Goal: Check status: Check status

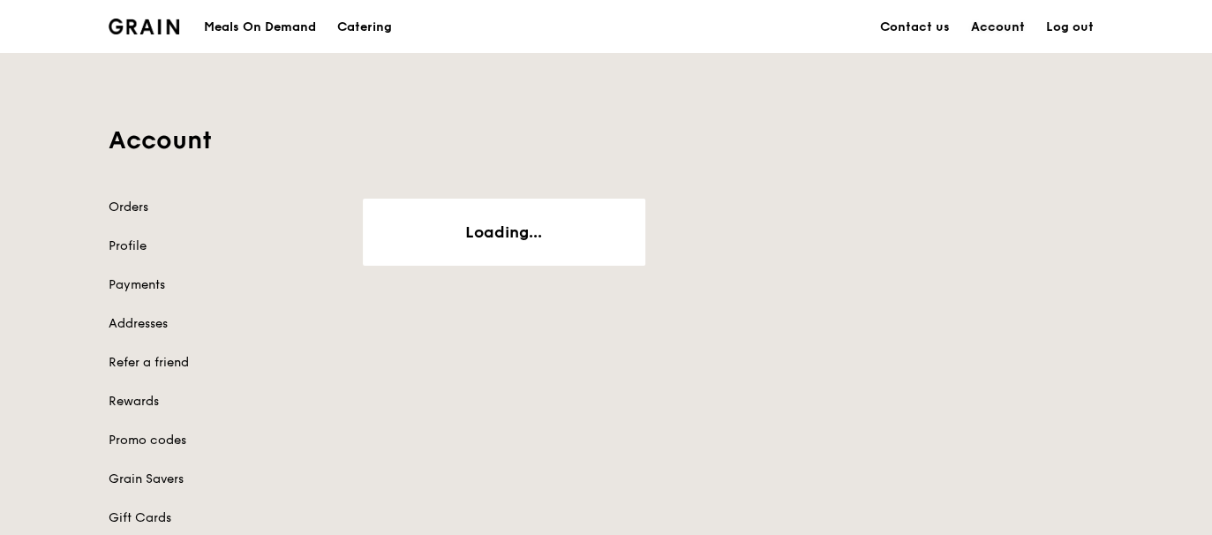
click at [1000, 29] on link "Account" at bounding box center [997, 27] width 75 height 53
click at [261, 31] on div "Meals On Demand" at bounding box center [260, 27] width 112 height 53
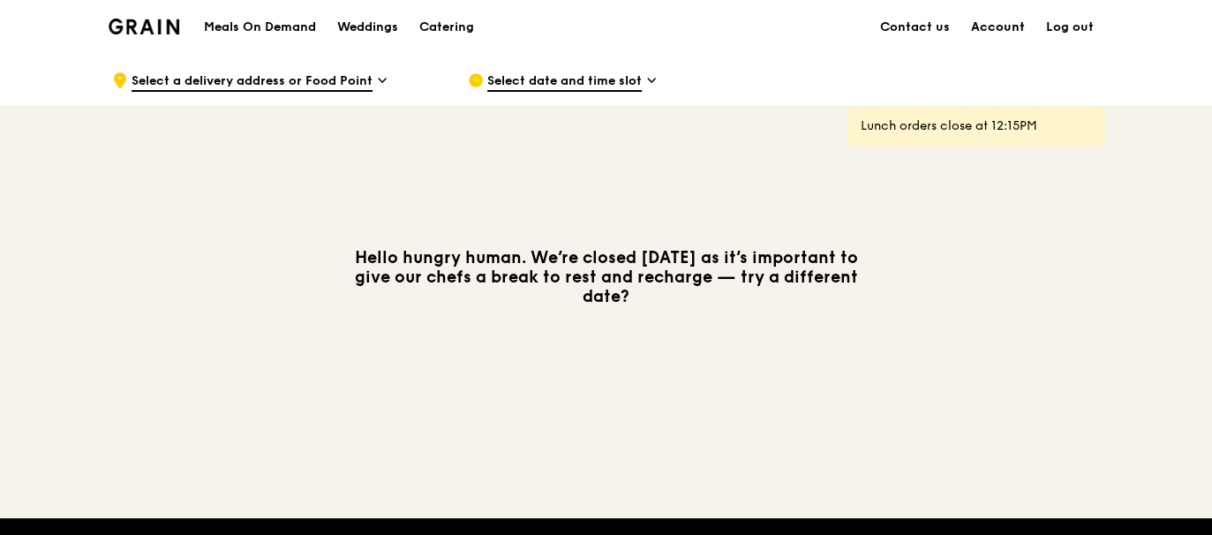
click at [989, 26] on link "Account" at bounding box center [997, 27] width 75 height 53
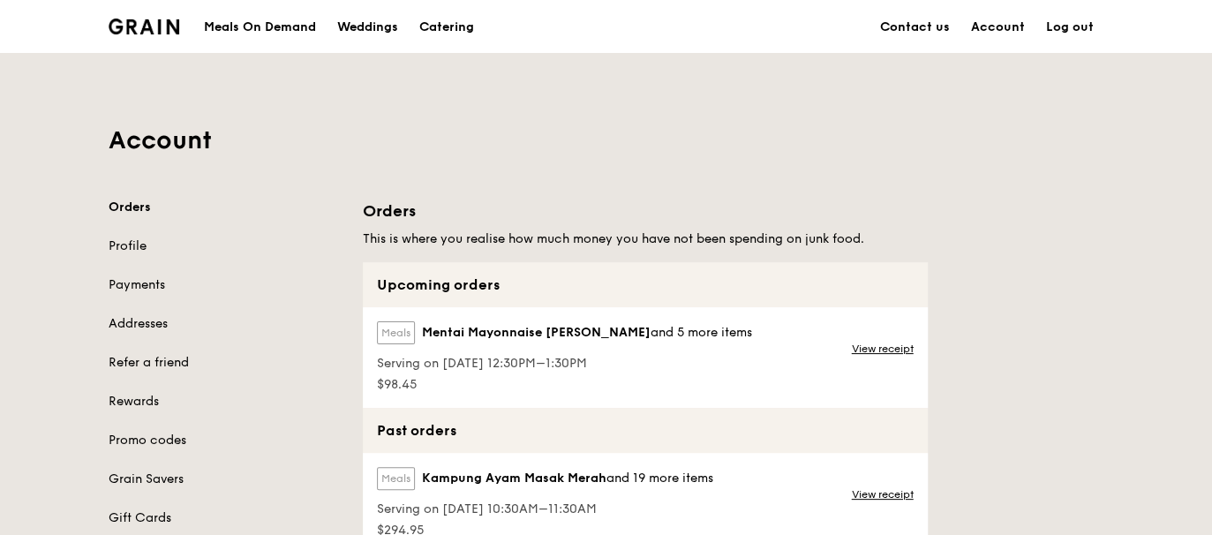
scroll to position [146, 0]
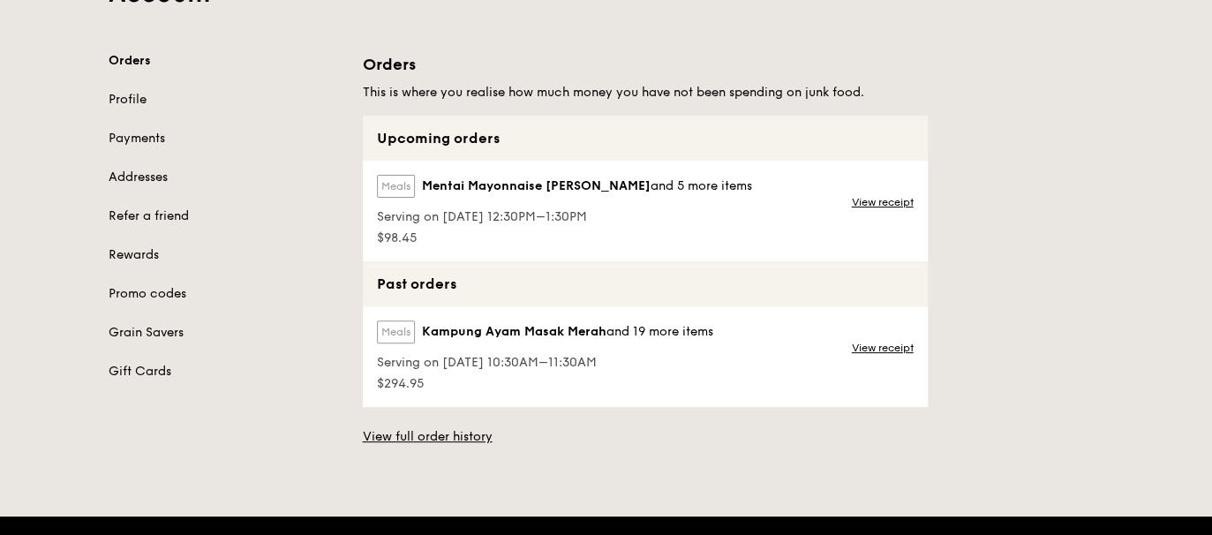
drag, startPoint x: 530, startPoint y: 229, endPoint x: 456, endPoint y: 212, distance: 76.0
click at [456, 212] on div "Meals Mentai Mayonnaise Aburi Salmon and 5 more items Serving on 21 Aug 2025, 1…" at bounding box center [563, 211] width 400 height 101
click at [456, 212] on span "Serving on 21 Aug 2025, 12:30PM–1:30PM" at bounding box center [564, 217] width 375 height 18
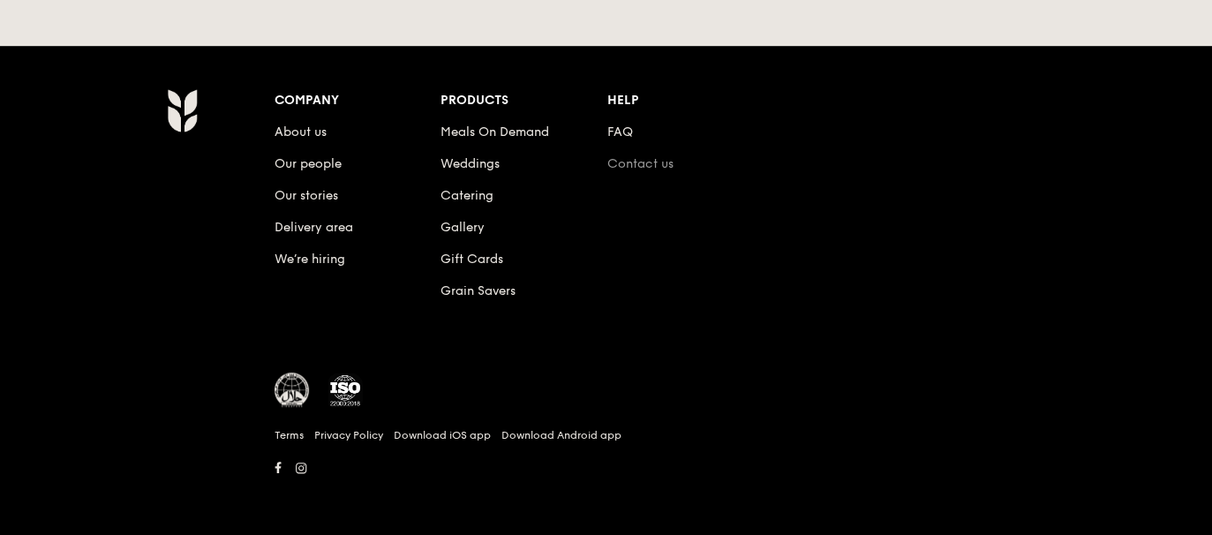
click at [626, 157] on link "Contact us" at bounding box center [640, 163] width 66 height 15
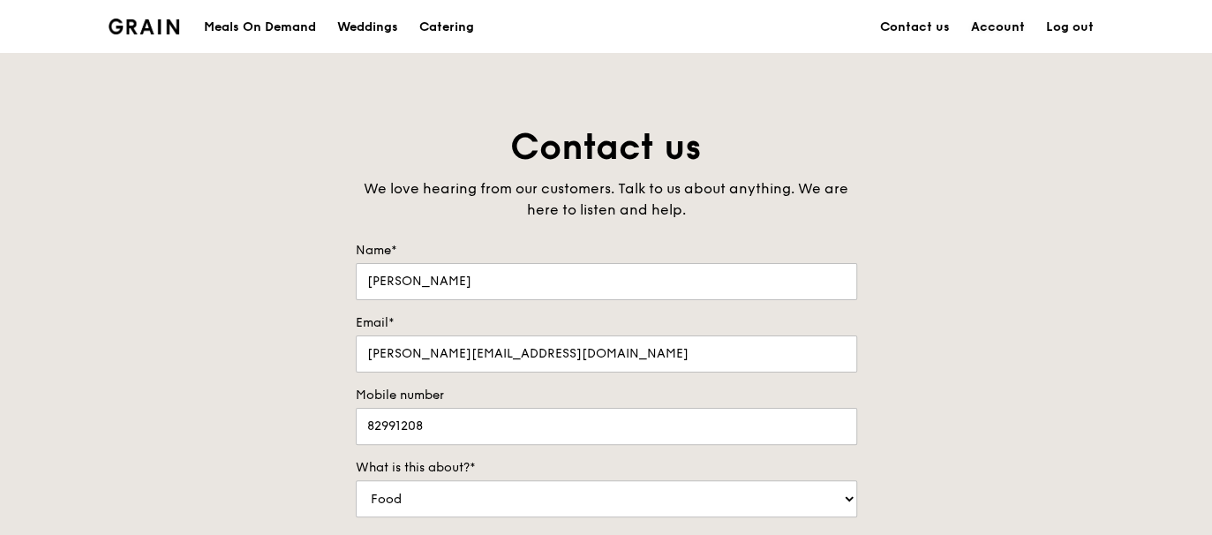
click at [998, 23] on link "Account" at bounding box center [997, 27] width 75 height 53
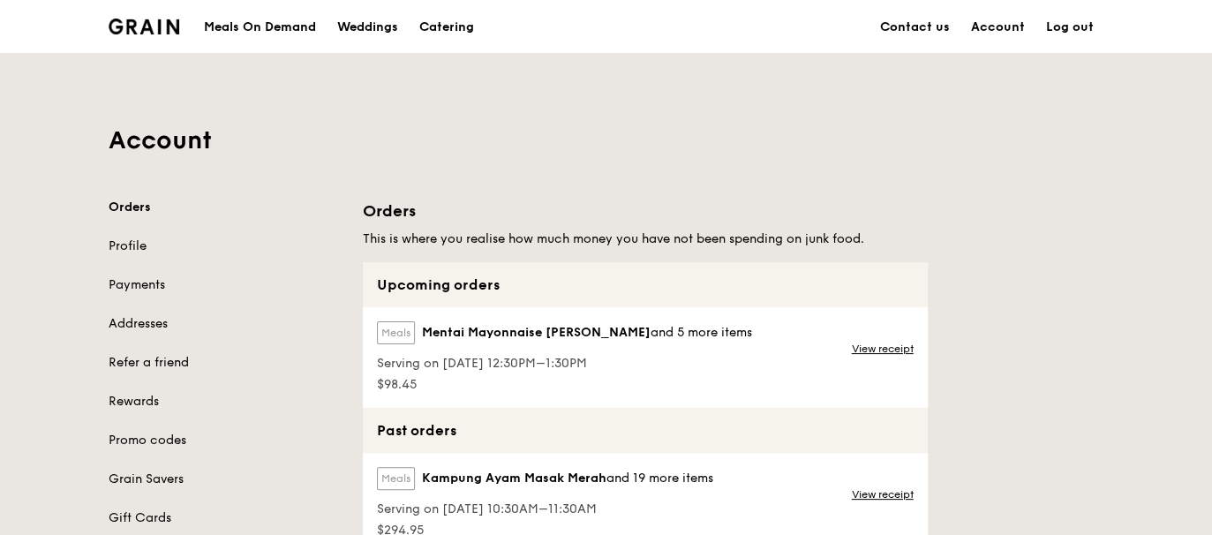
scroll to position [146, 0]
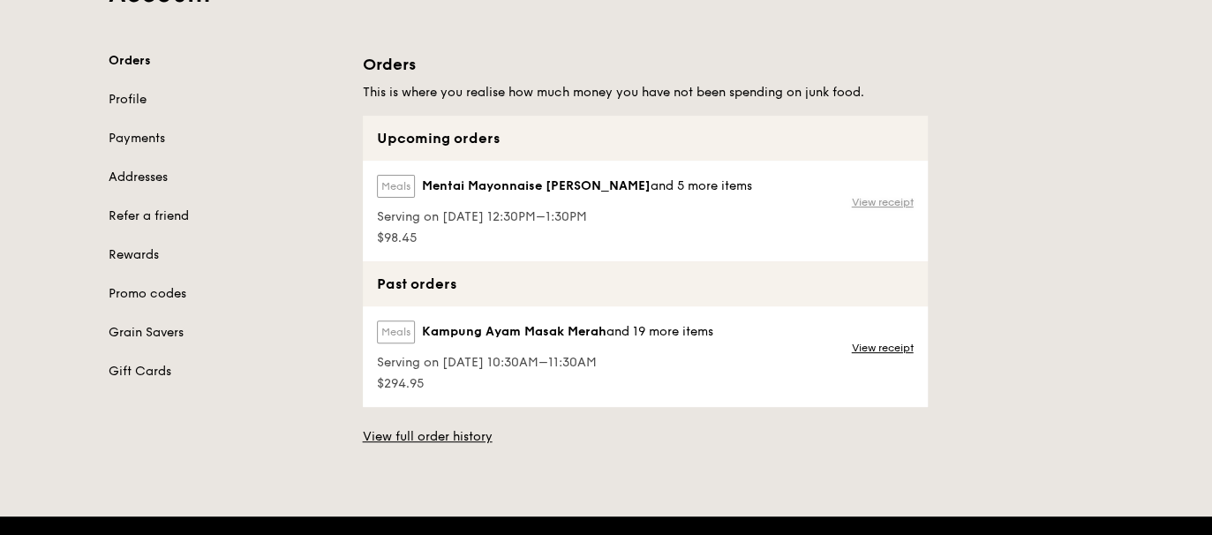
click at [871, 200] on link "View receipt" at bounding box center [882, 202] width 62 height 14
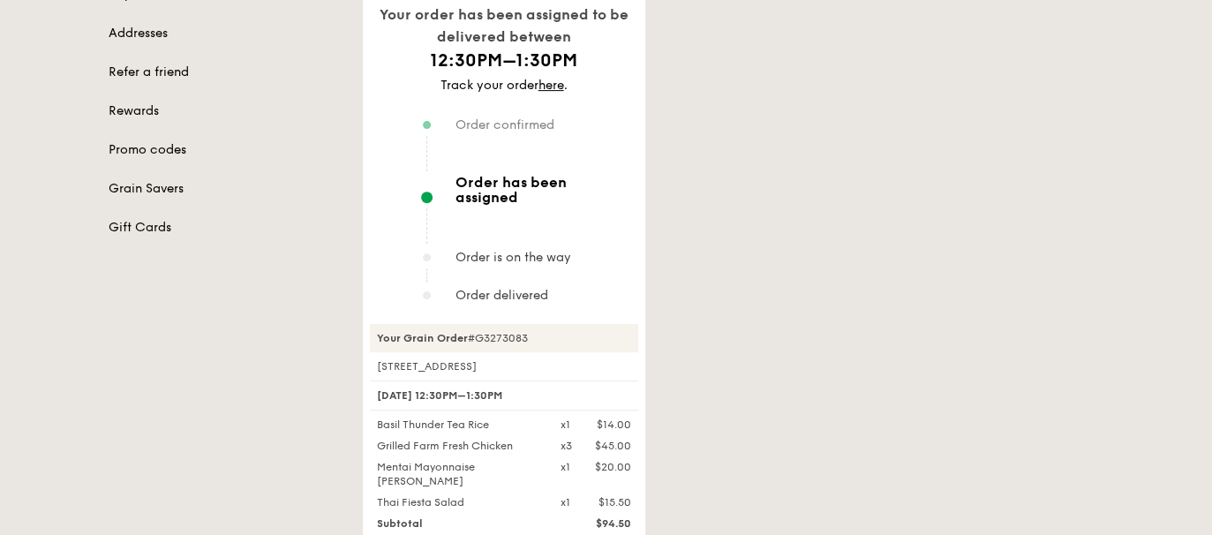
scroll to position [294, 0]
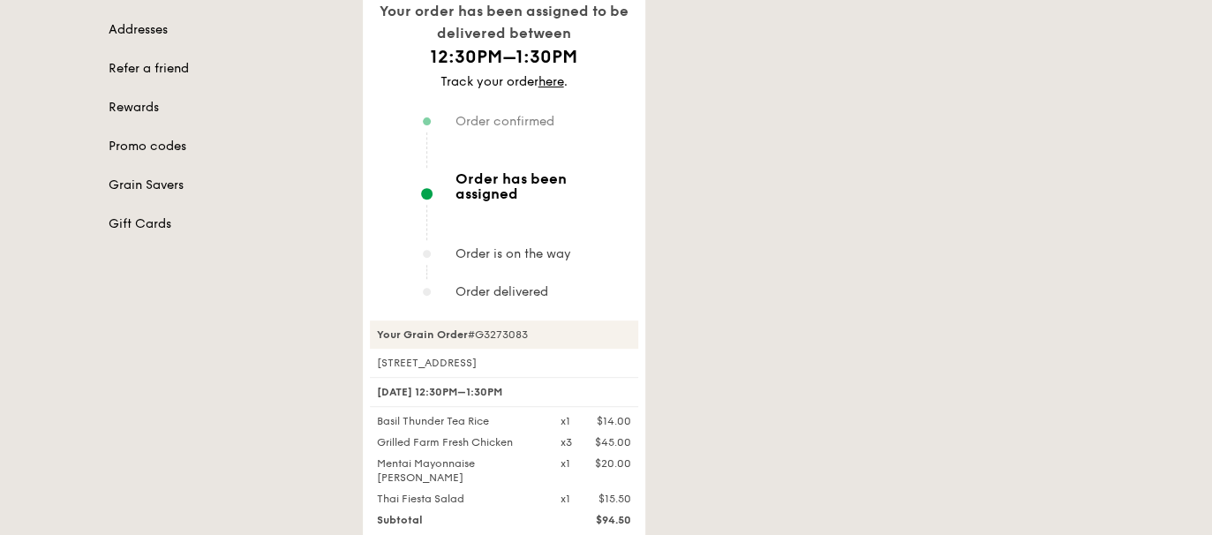
drag, startPoint x: 481, startPoint y: 274, endPoint x: 538, endPoint y: 274, distance: 57.4
click at [538, 320] on div "Your Grain Order #G3273083" at bounding box center [504, 334] width 268 height 28
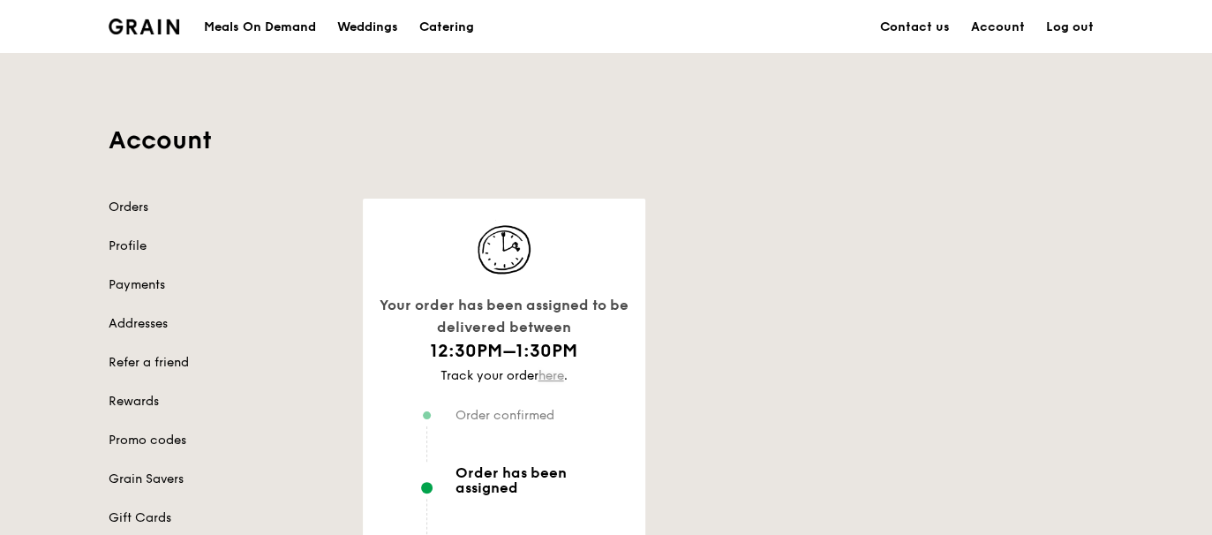
click at [548, 368] on link "here" at bounding box center [551, 375] width 26 height 15
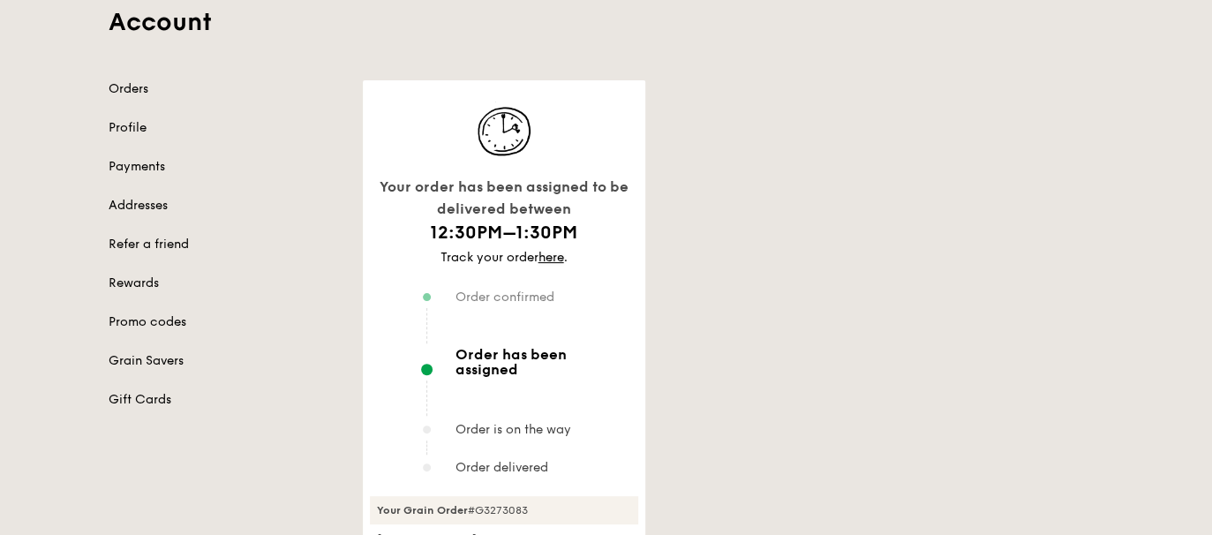
scroll to position [146, 0]
